Goal: Find specific page/section: Find specific page/section

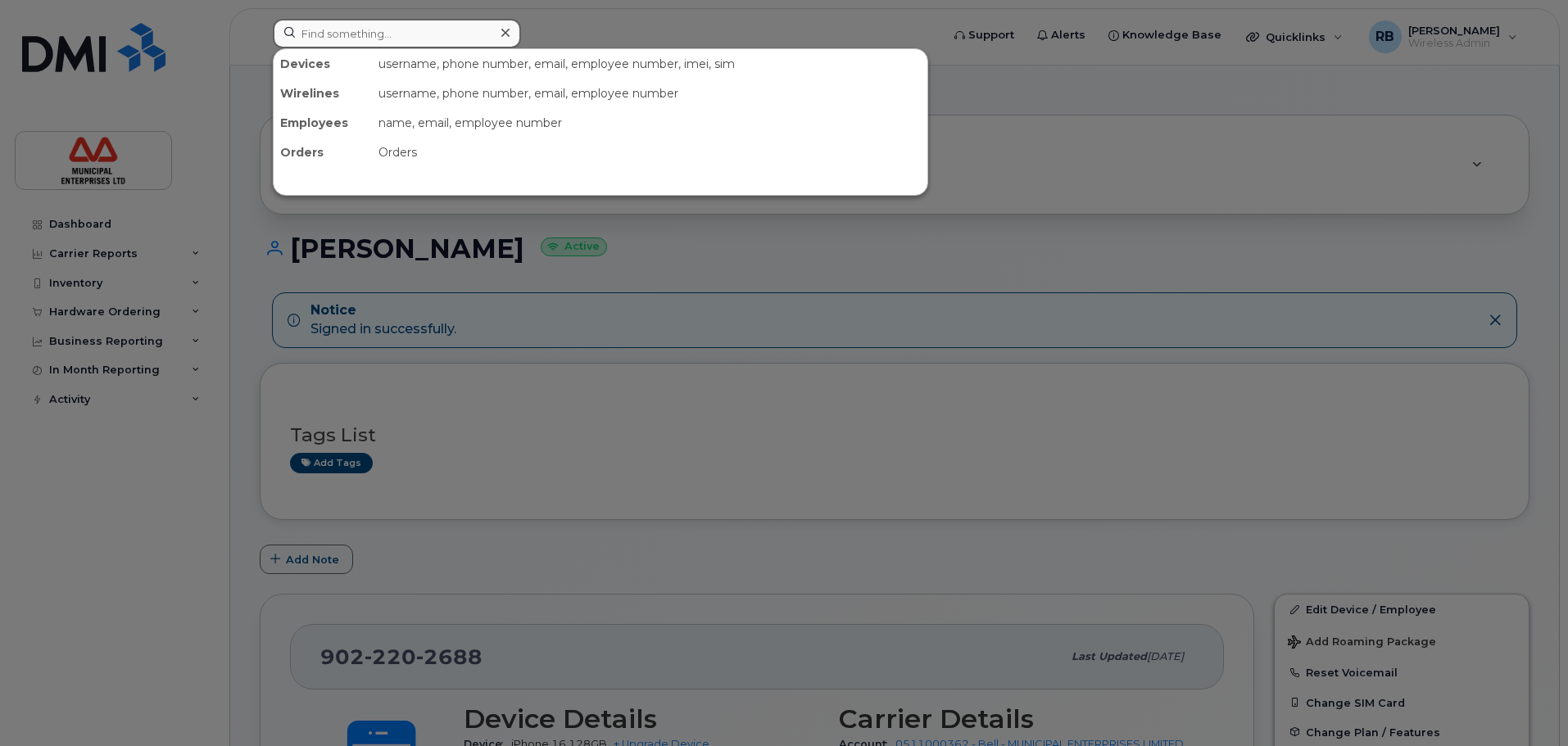
click at [384, 31] on input at bounding box center [397, 34] width 248 height 30
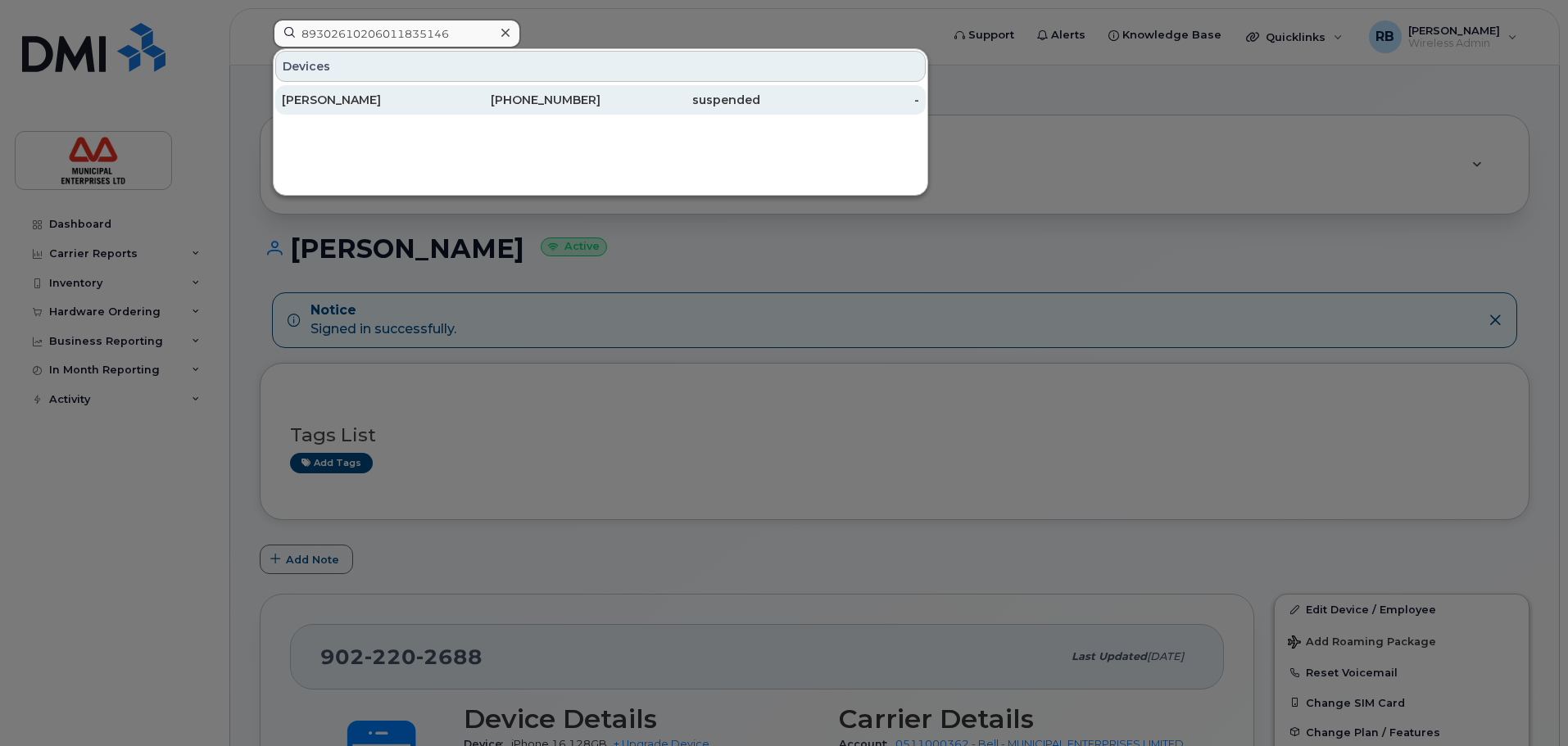
type input "89302610206011835146"
click at [340, 100] on div "[PERSON_NAME]" at bounding box center [362, 100] width 159 height 17
